Goal: Task Accomplishment & Management: Manage account settings

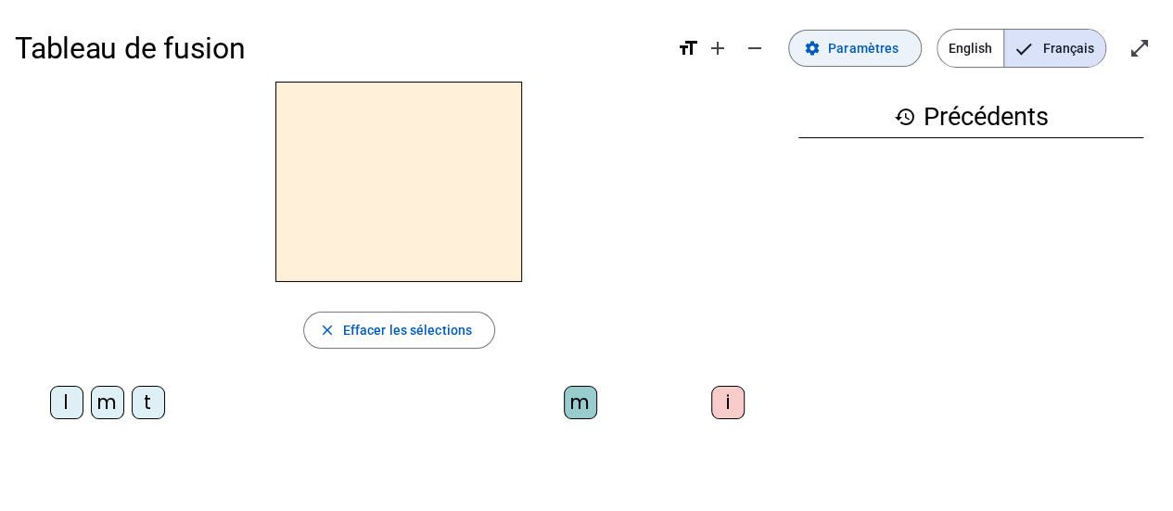
click at [844, 50] on span "Paramètres" at bounding box center [863, 48] width 70 height 22
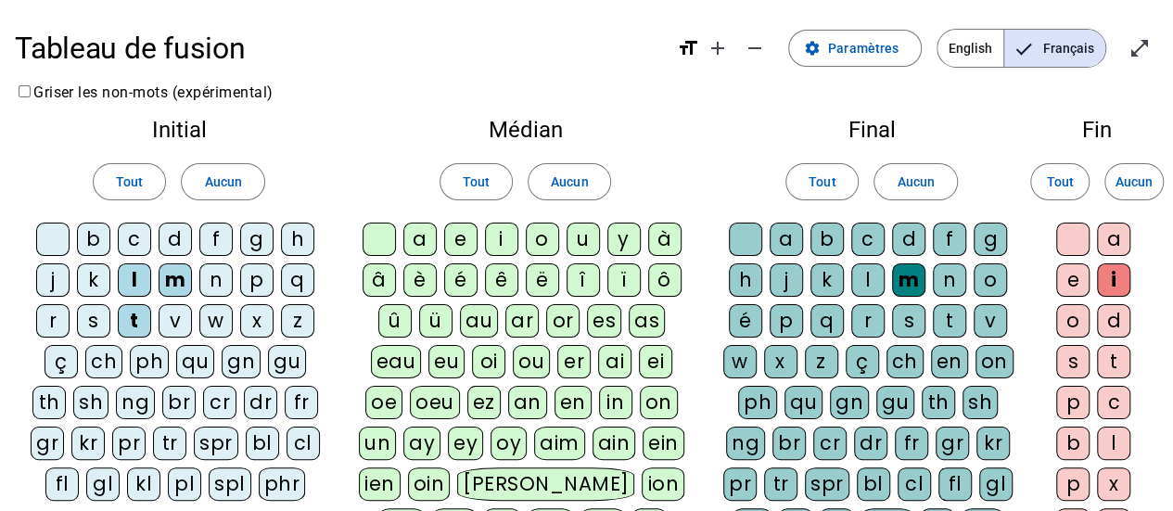
click at [176, 243] on div "d" at bounding box center [175, 239] width 33 height 33
click at [418, 240] on div "a" at bounding box center [419, 239] width 33 height 33
click at [456, 246] on div "e" at bounding box center [460, 239] width 33 height 33
click at [935, 187] on span at bounding box center [915, 181] width 82 height 45
click at [166, 268] on div "m" at bounding box center [175, 279] width 33 height 33
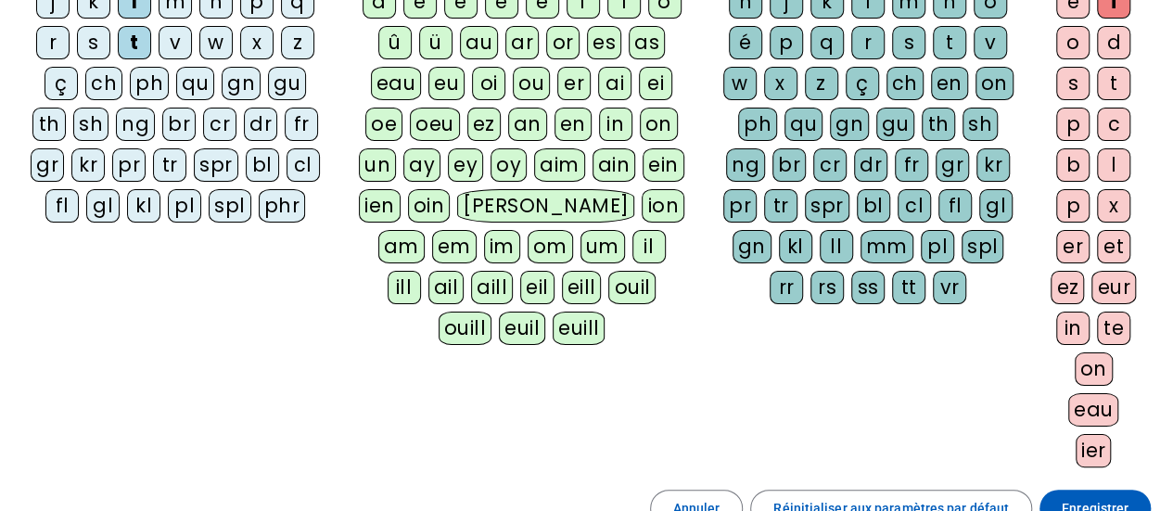
scroll to position [371, 0]
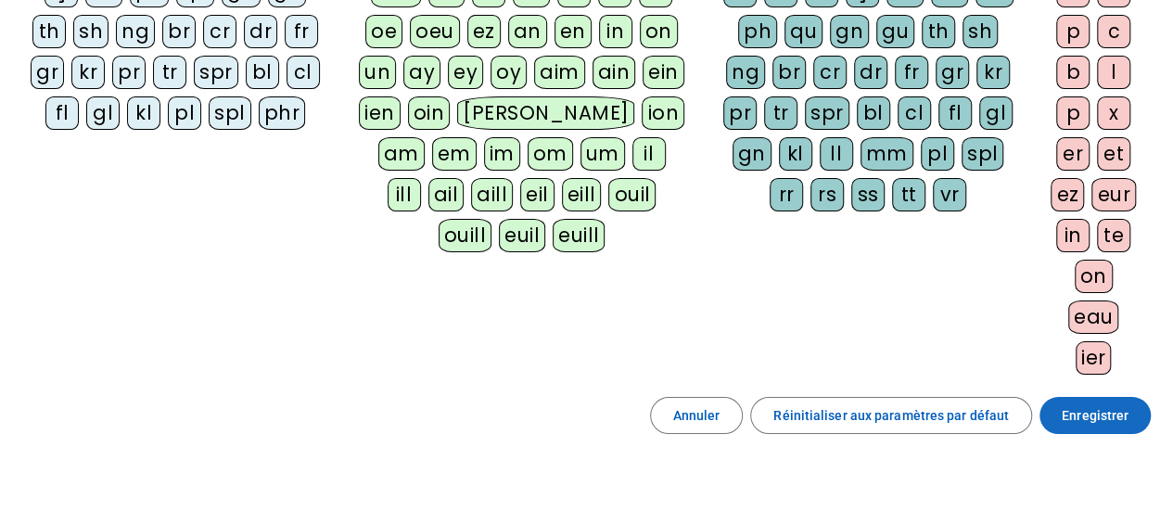
click at [1119, 408] on span "Enregistrer" at bounding box center [1095, 415] width 67 height 22
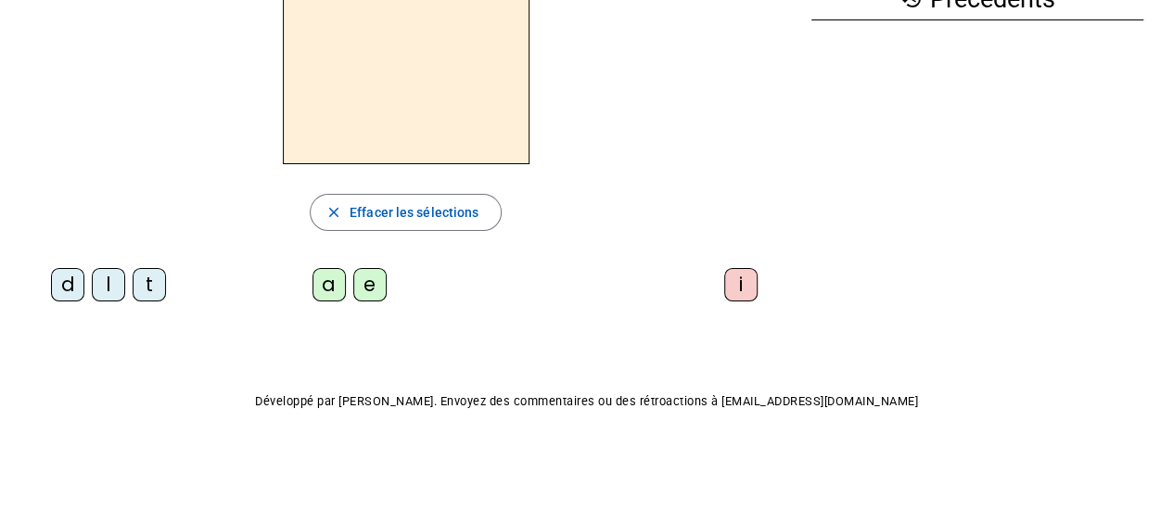
scroll to position [6, 0]
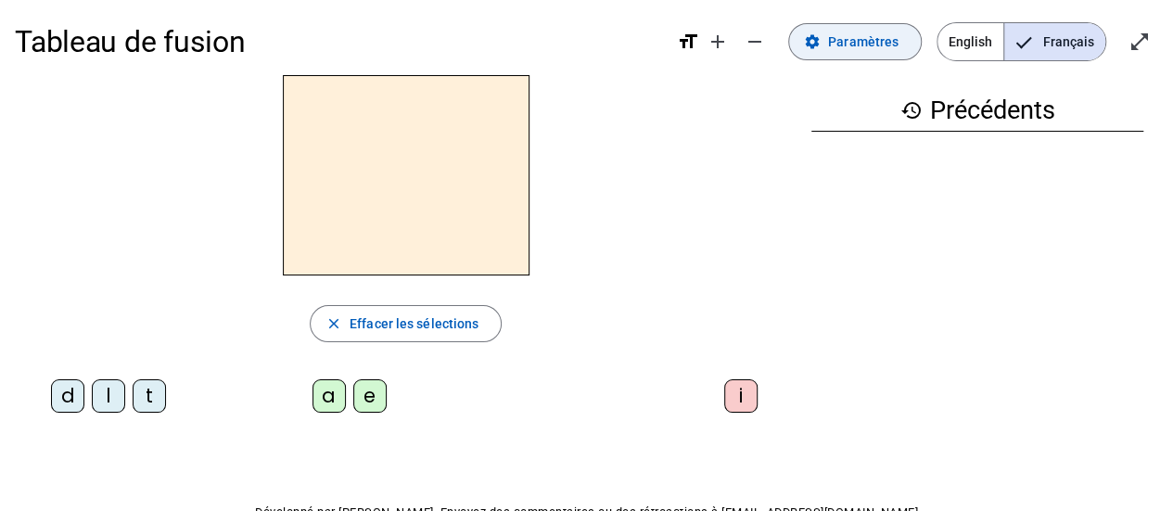
click at [849, 45] on span "Paramètres" at bounding box center [863, 42] width 70 height 22
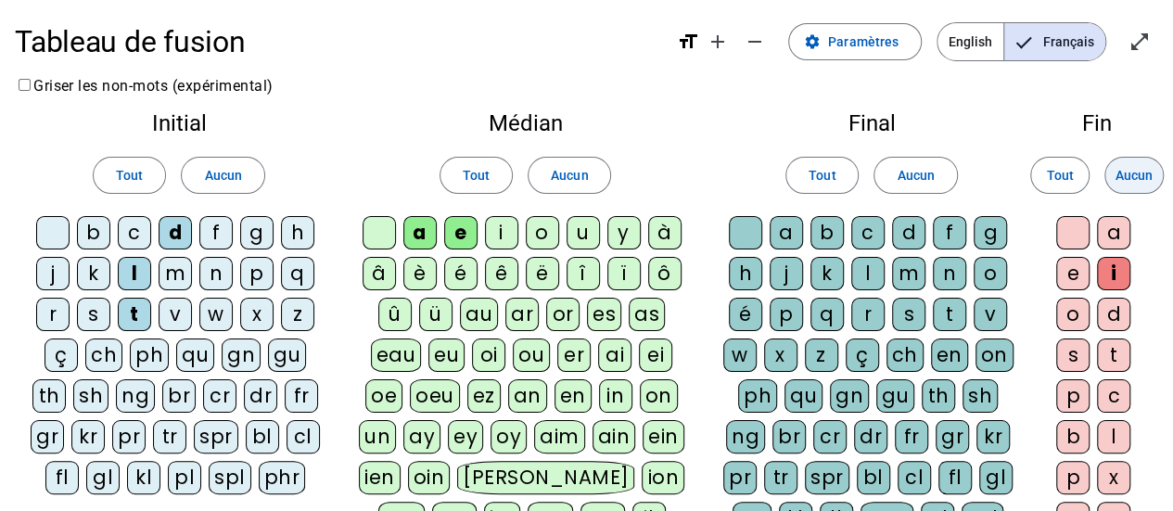
click at [1125, 181] on span "Aucun" at bounding box center [1133, 175] width 37 height 22
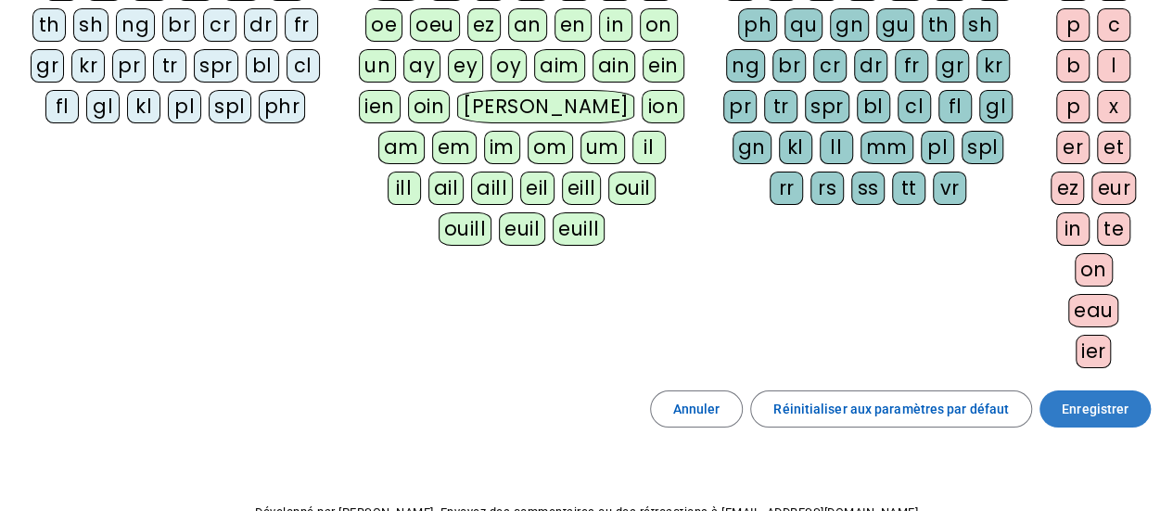
click at [1087, 405] on span "Enregistrer" at bounding box center [1095, 409] width 67 height 22
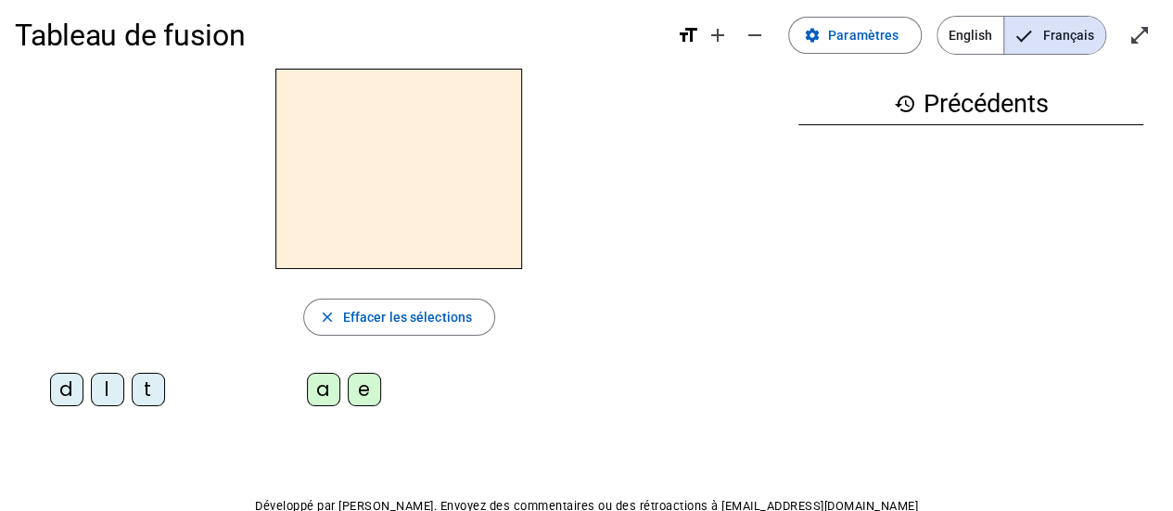
click at [113, 394] on div "l" at bounding box center [107, 389] width 33 height 33
click at [313, 387] on div "a" at bounding box center [323, 389] width 33 height 33
click at [369, 388] on div "e" at bounding box center [364, 389] width 33 height 33
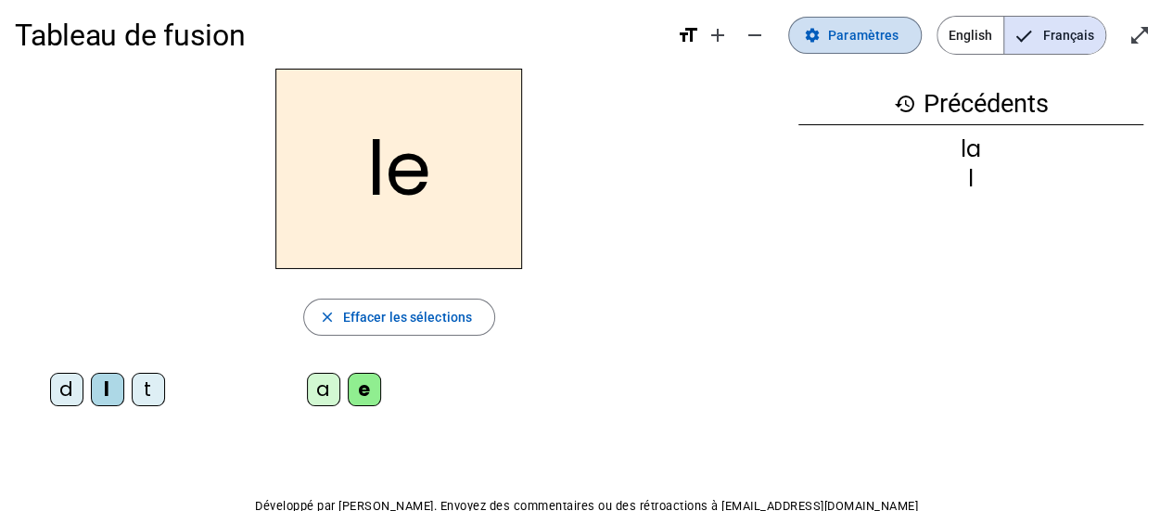
click at [859, 26] on span "Paramètres" at bounding box center [863, 35] width 70 height 22
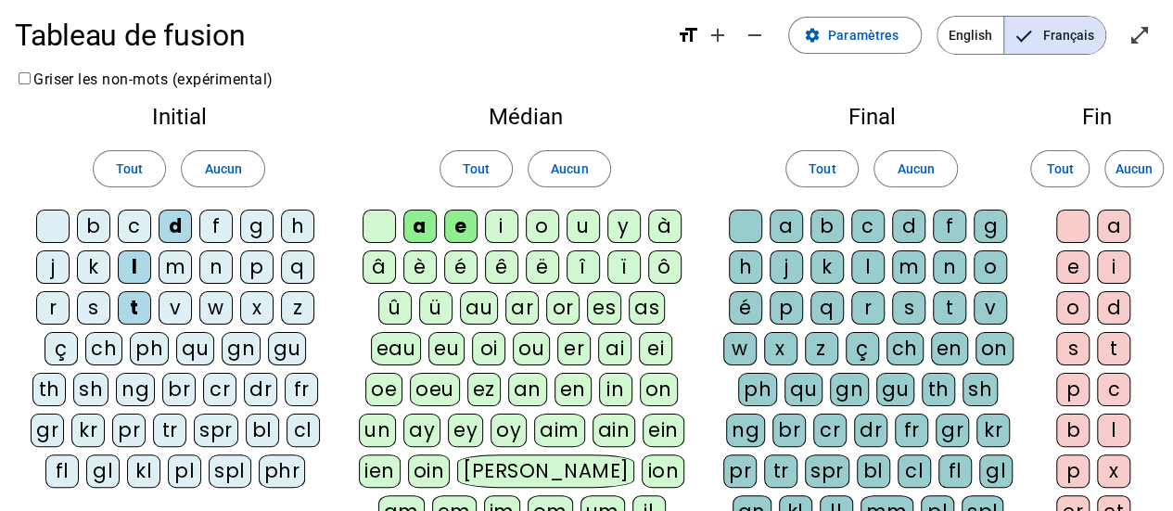
click at [574, 231] on div "u" at bounding box center [582, 226] width 33 height 33
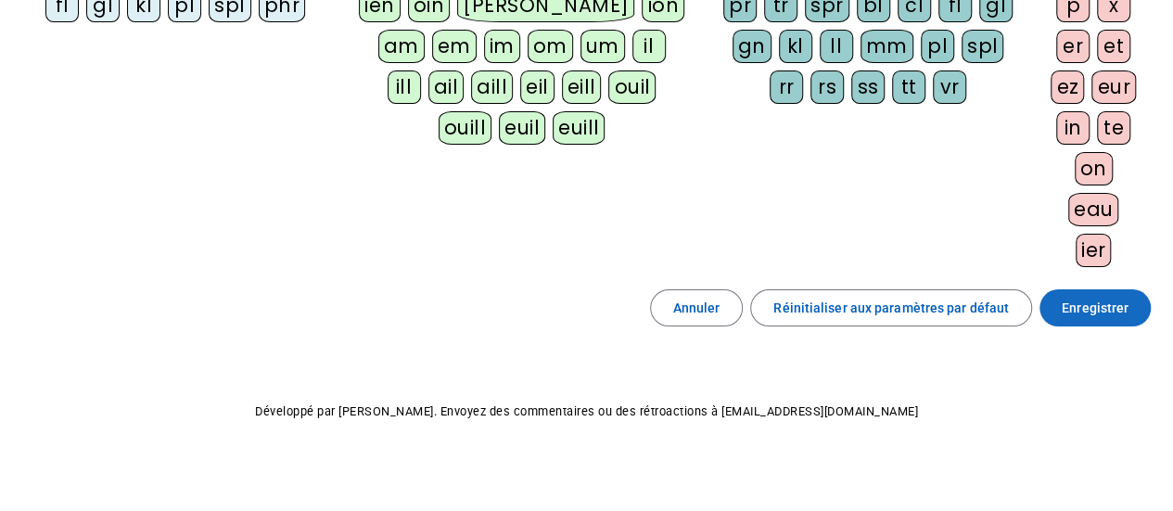
click at [1124, 309] on span "Enregistrer" at bounding box center [1095, 308] width 67 height 22
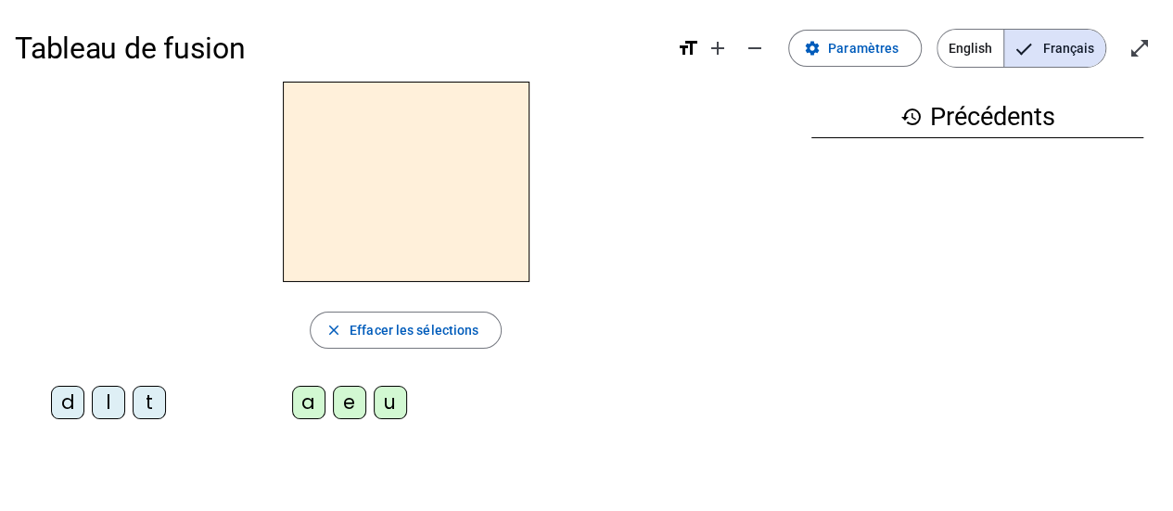
click at [112, 405] on div "l" at bounding box center [108, 402] width 33 height 33
click at [308, 396] on div "a" at bounding box center [308, 402] width 33 height 33
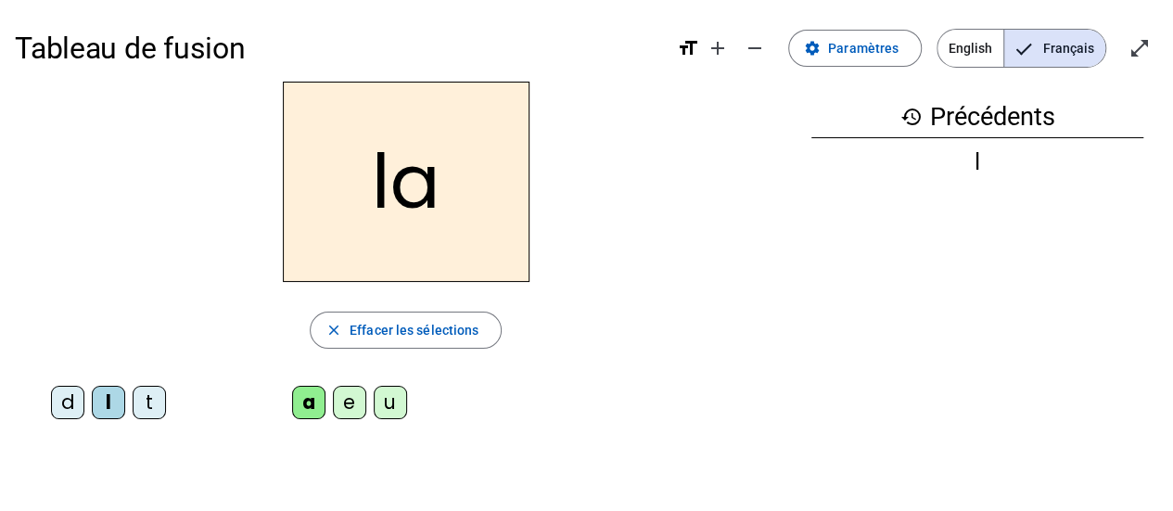
click at [354, 403] on div "e" at bounding box center [349, 402] width 33 height 33
click at [391, 400] on div "u" at bounding box center [390, 402] width 33 height 33
click at [156, 392] on div "t" at bounding box center [149, 402] width 33 height 33
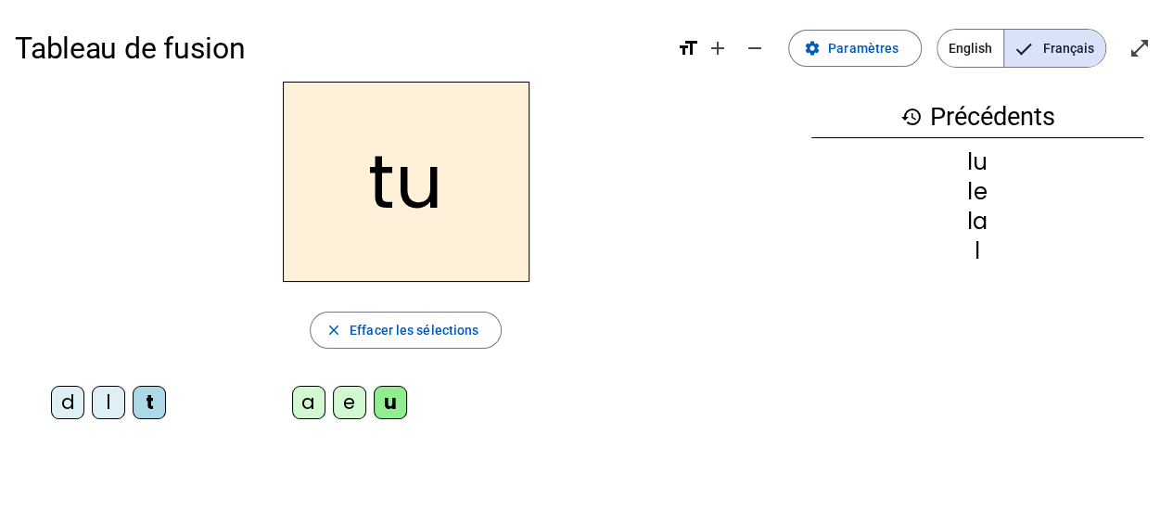
click at [350, 400] on div "e" at bounding box center [349, 402] width 33 height 33
click at [315, 403] on div "a" at bounding box center [308, 402] width 33 height 33
